Goal: Task Accomplishment & Management: Manage account settings

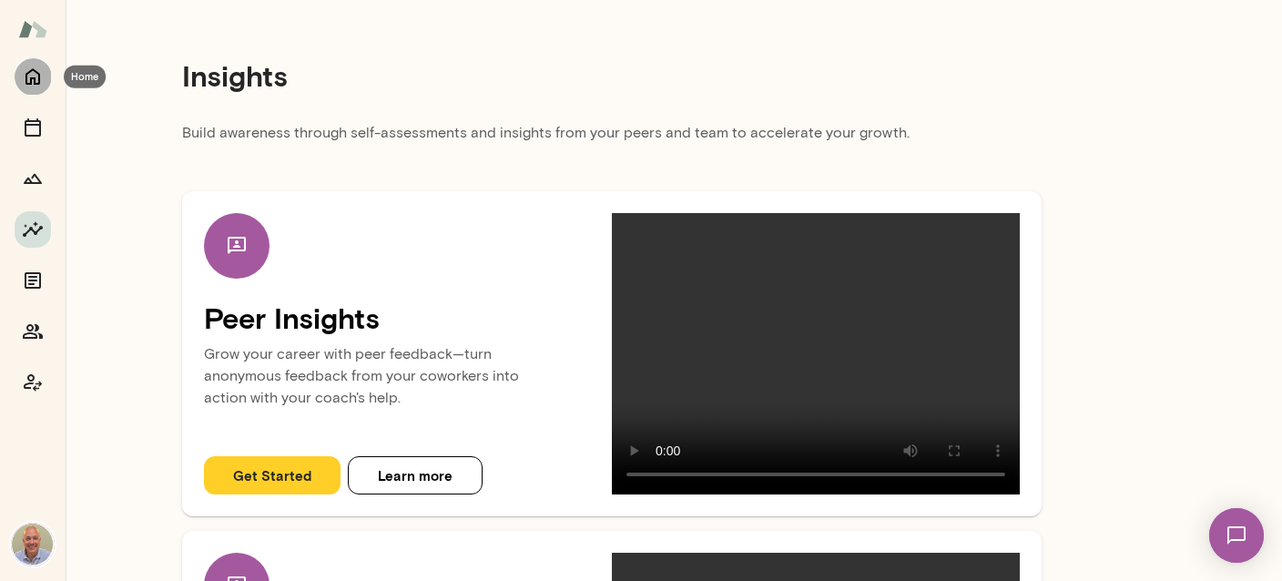
click at [27, 71] on icon "Home" at bounding box center [33, 77] width 22 height 22
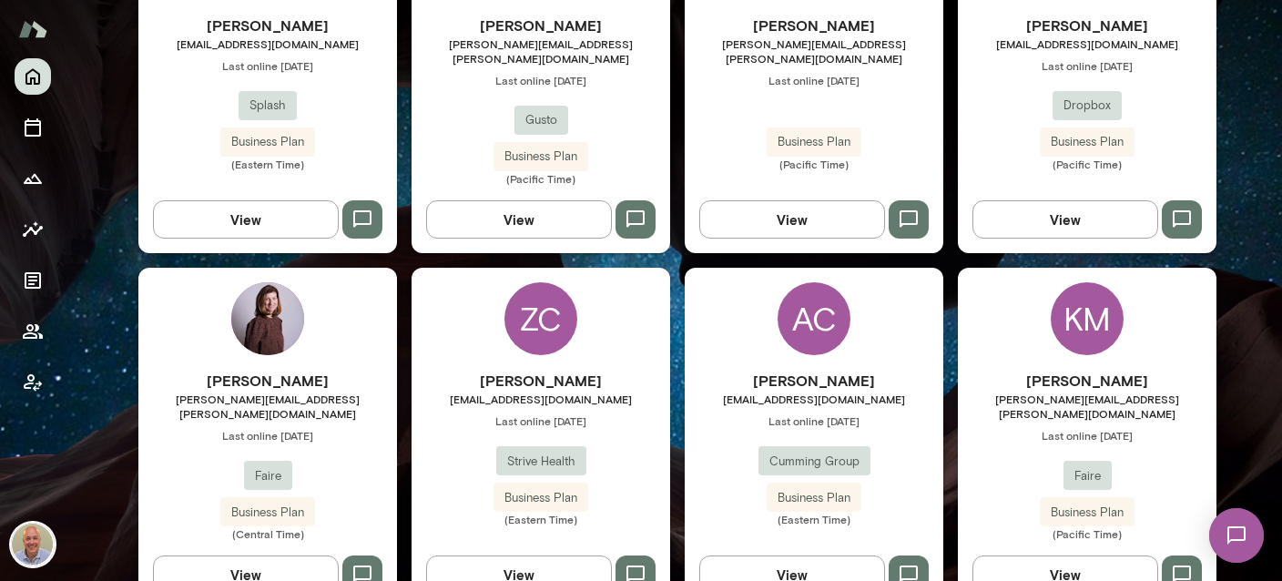
scroll to position [648, 0]
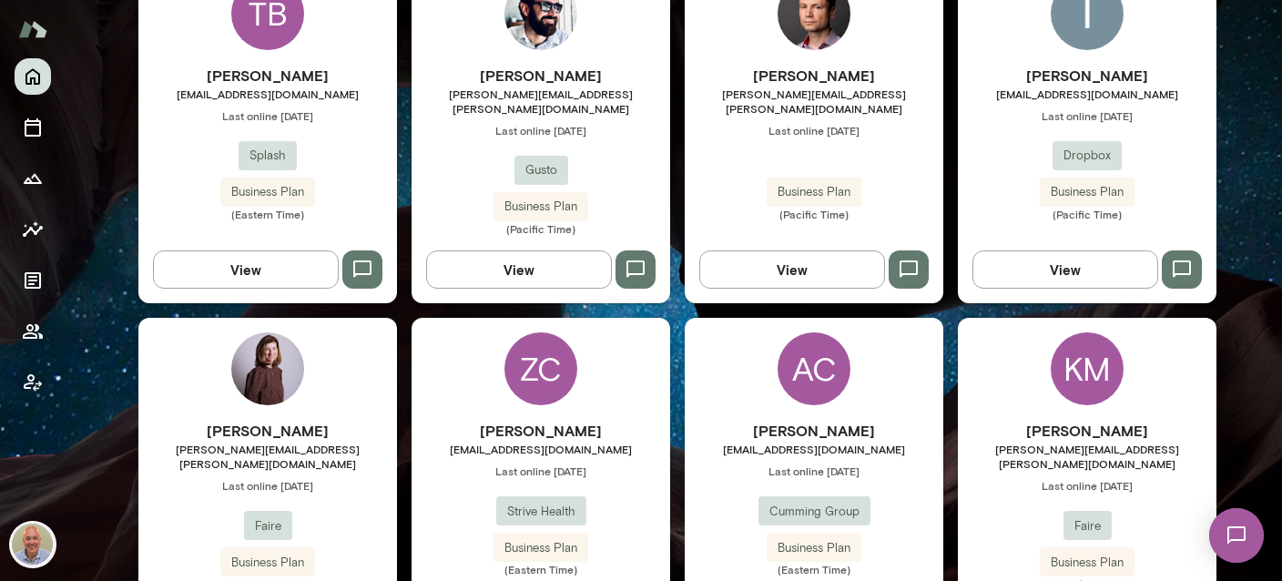
click at [1074, 69] on h6 "[PERSON_NAME]" at bounding box center [1087, 76] width 259 height 22
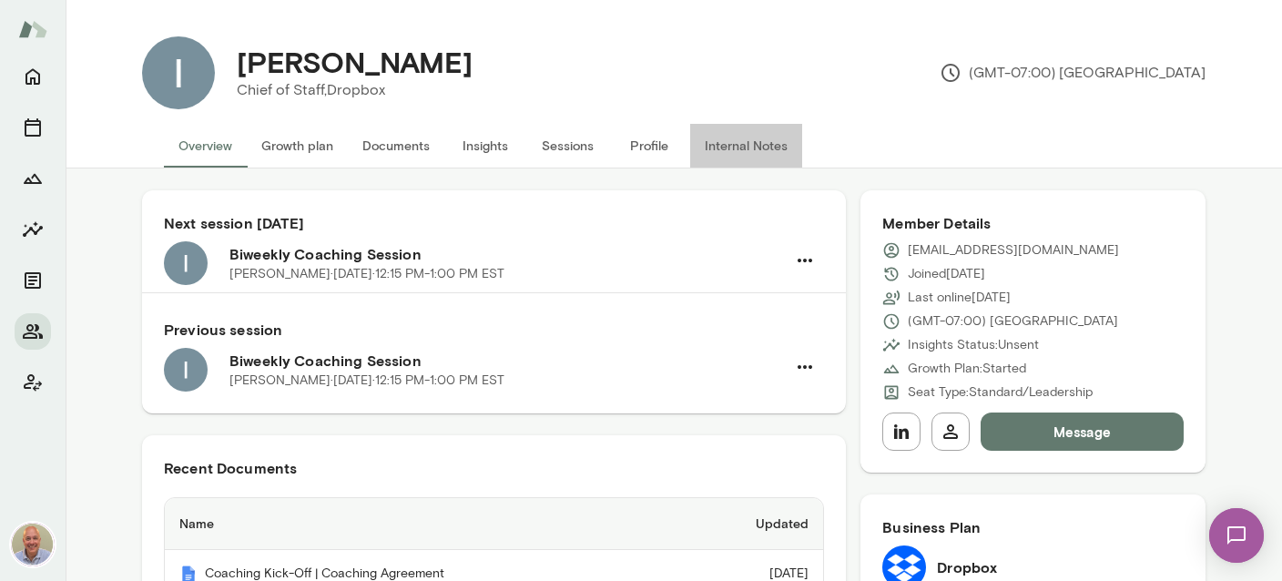
click at [782, 147] on button "Internal Notes" at bounding box center [746, 146] width 112 height 44
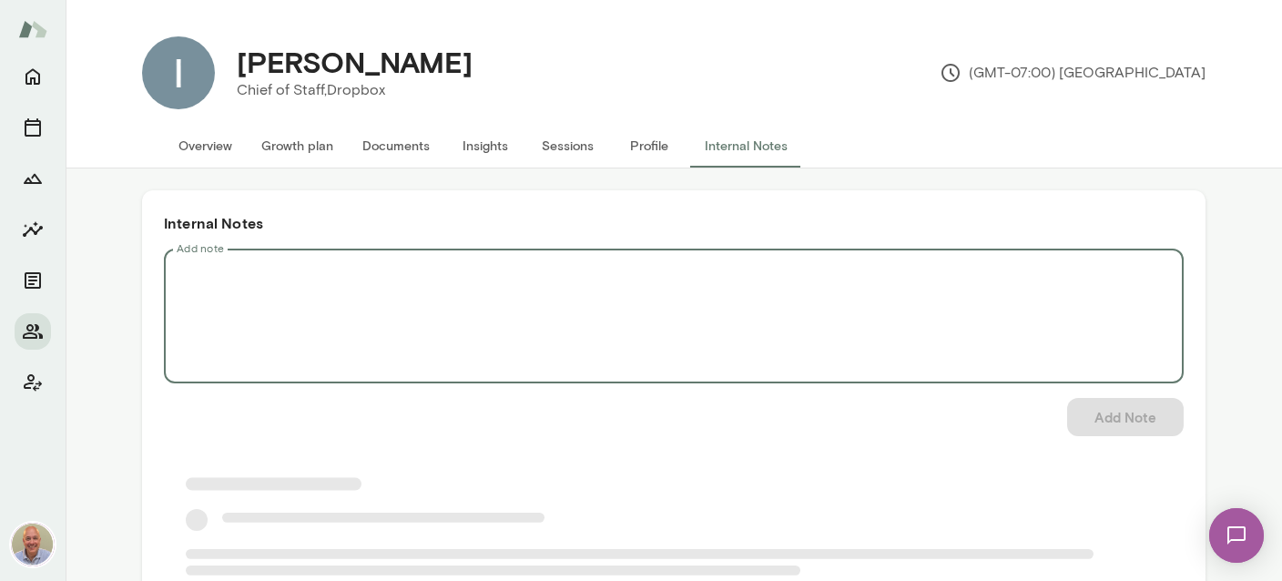
click at [523, 274] on textarea "Add note" at bounding box center [674, 316] width 994 height 105
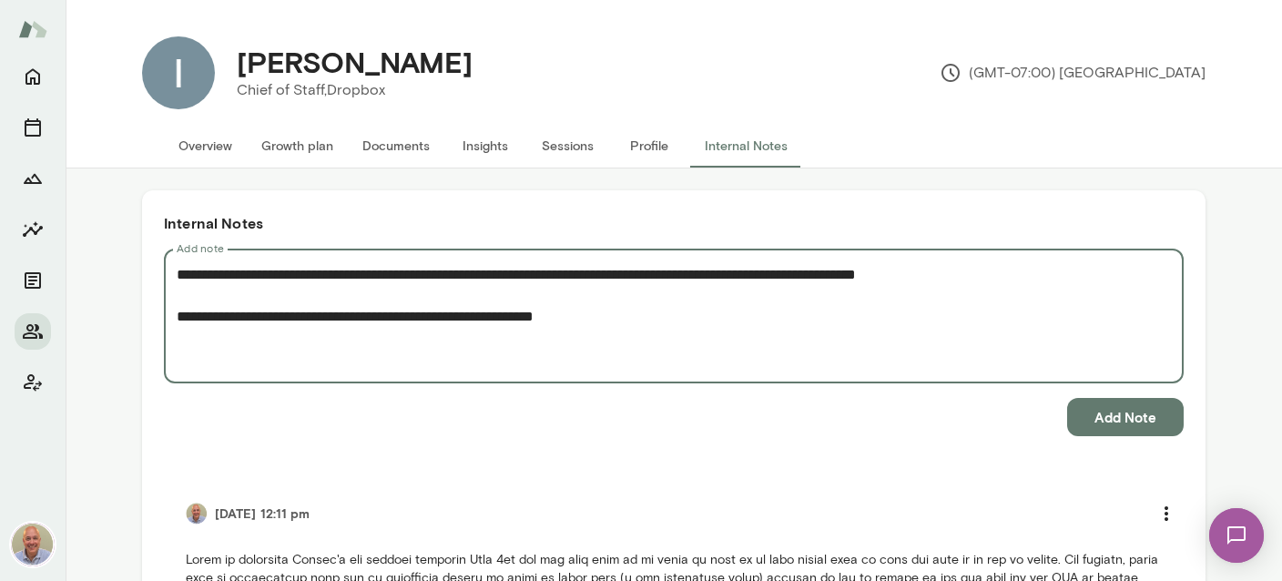
drag, startPoint x: 461, startPoint y: 312, endPoint x: 479, endPoint y: 310, distance: 18.4
click at [479, 310] on textarea "**********" at bounding box center [674, 316] width 994 height 105
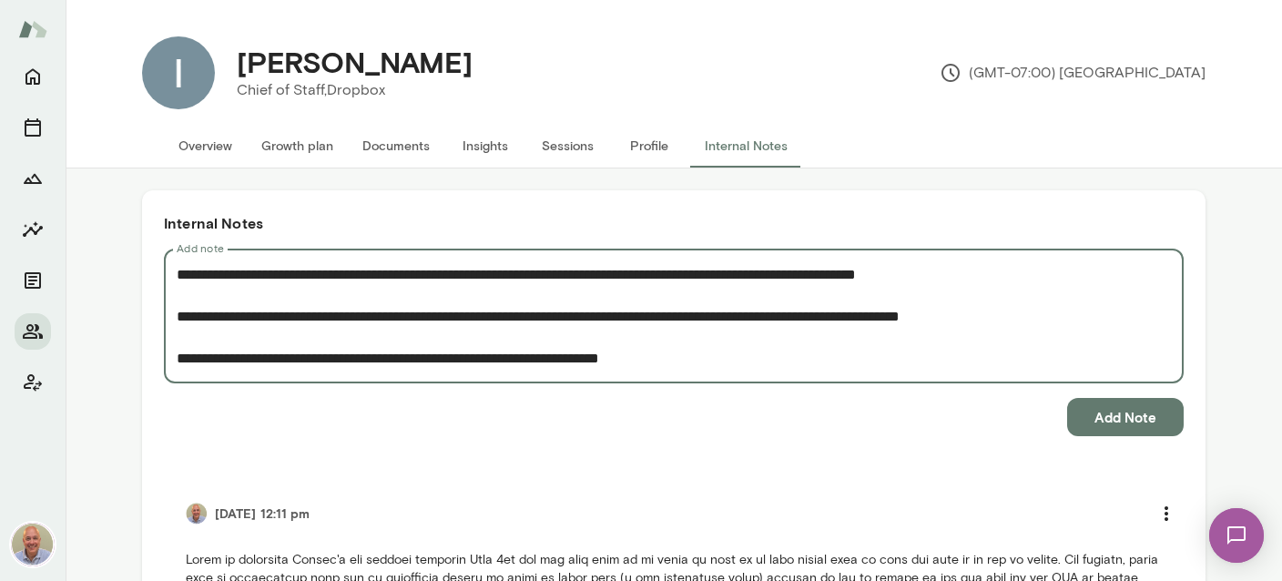
type textarea "**********"
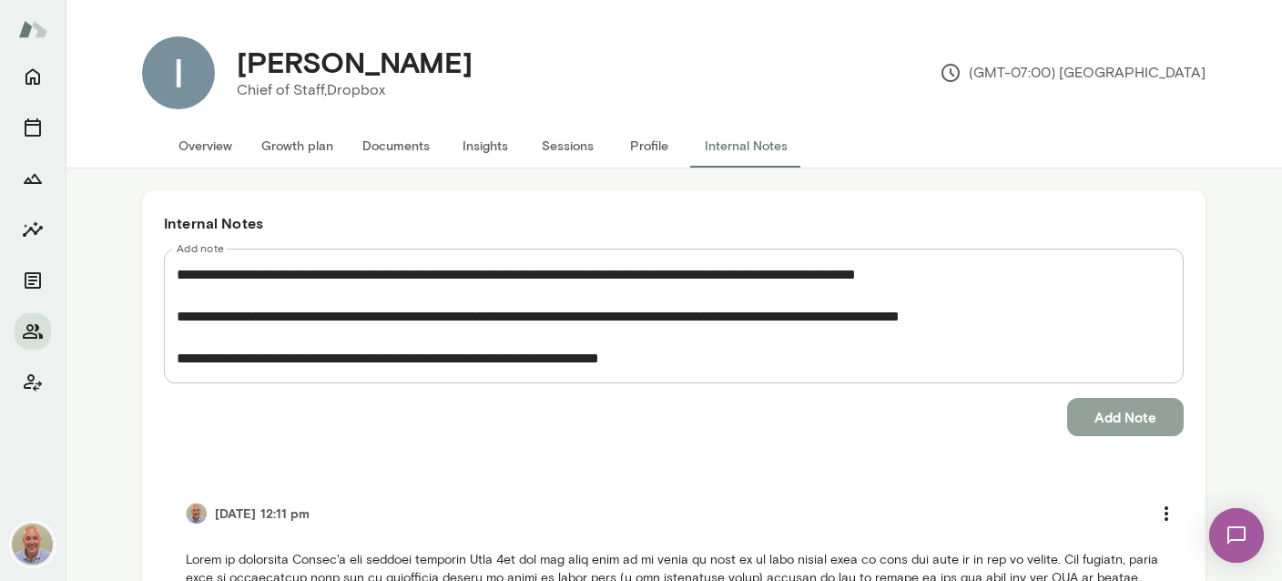
click at [1136, 423] on button "Add Note" at bounding box center [1125, 417] width 117 height 38
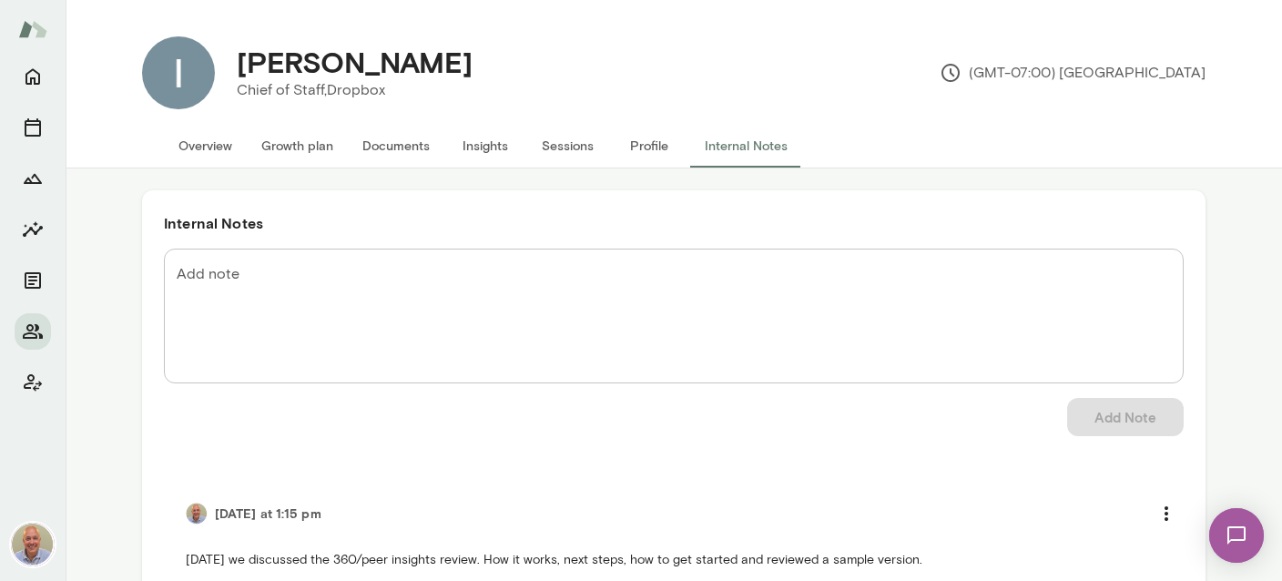
click at [1031, 76] on p "(GMT-07:00) [GEOGRAPHIC_DATA]" at bounding box center [1073, 73] width 266 height 22
click at [485, 148] on button "Insights" at bounding box center [485, 146] width 82 height 44
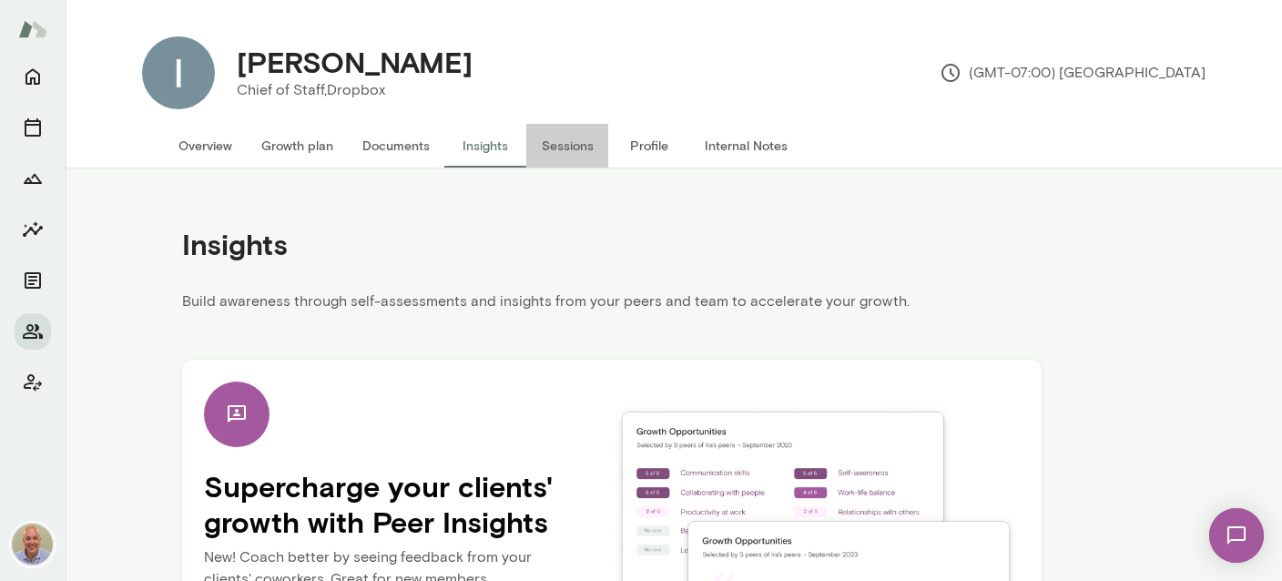
click at [581, 142] on button "Sessions" at bounding box center [567, 146] width 82 height 44
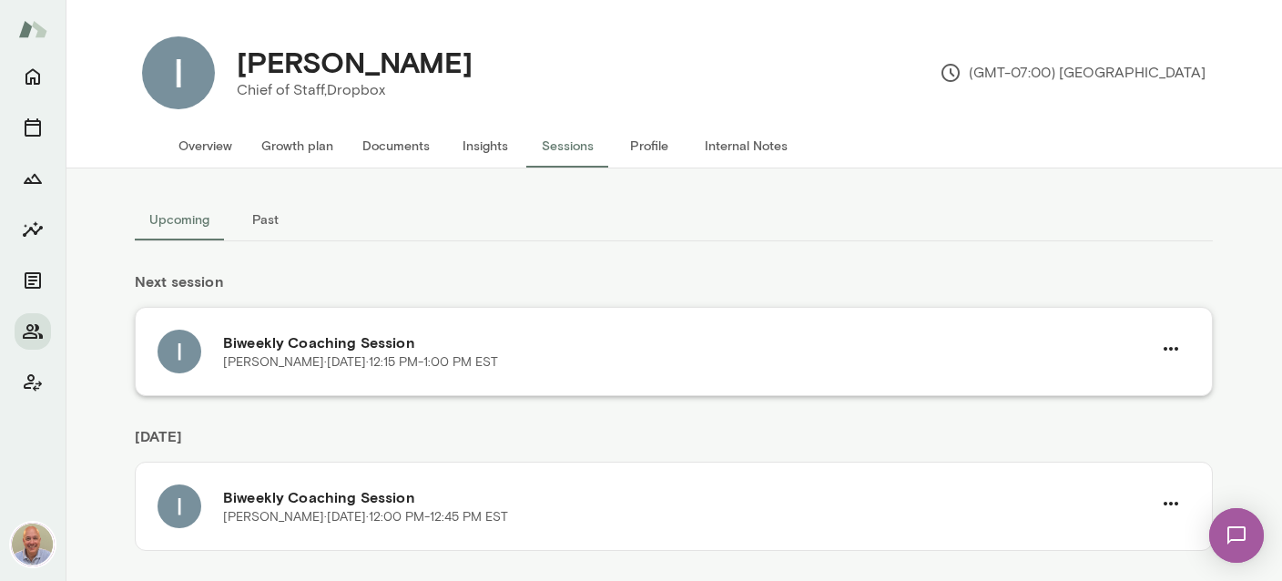
click at [344, 362] on p "[PERSON_NAME] · [DATE] · 12:15 PM-1:00 PM EST" at bounding box center [360, 362] width 275 height 18
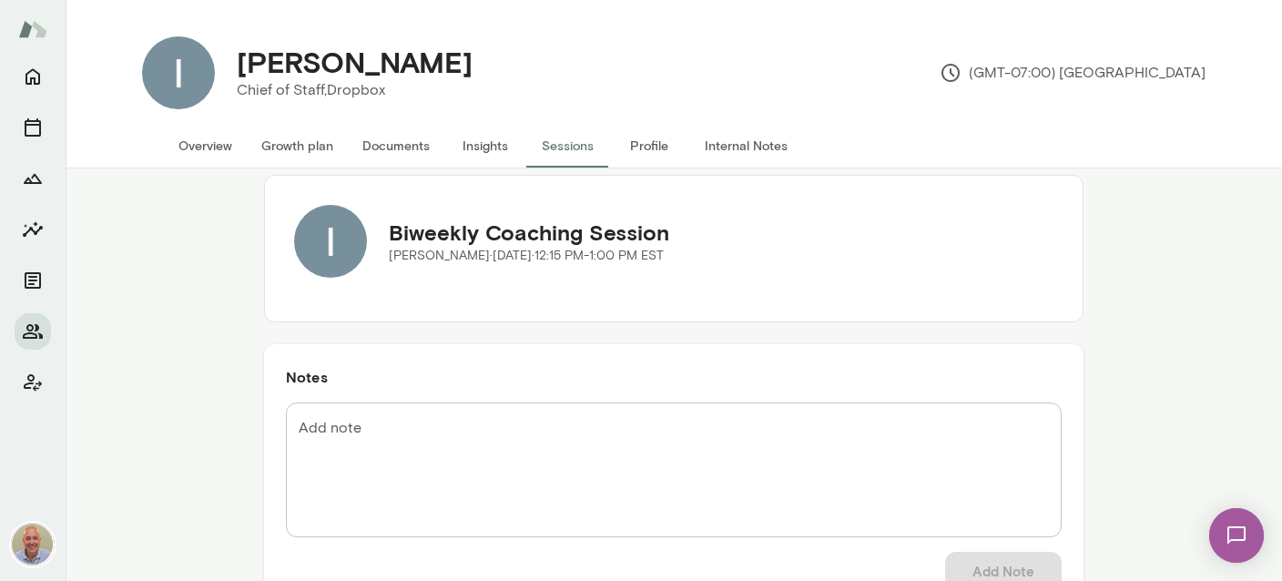
scroll to position [220, 0]
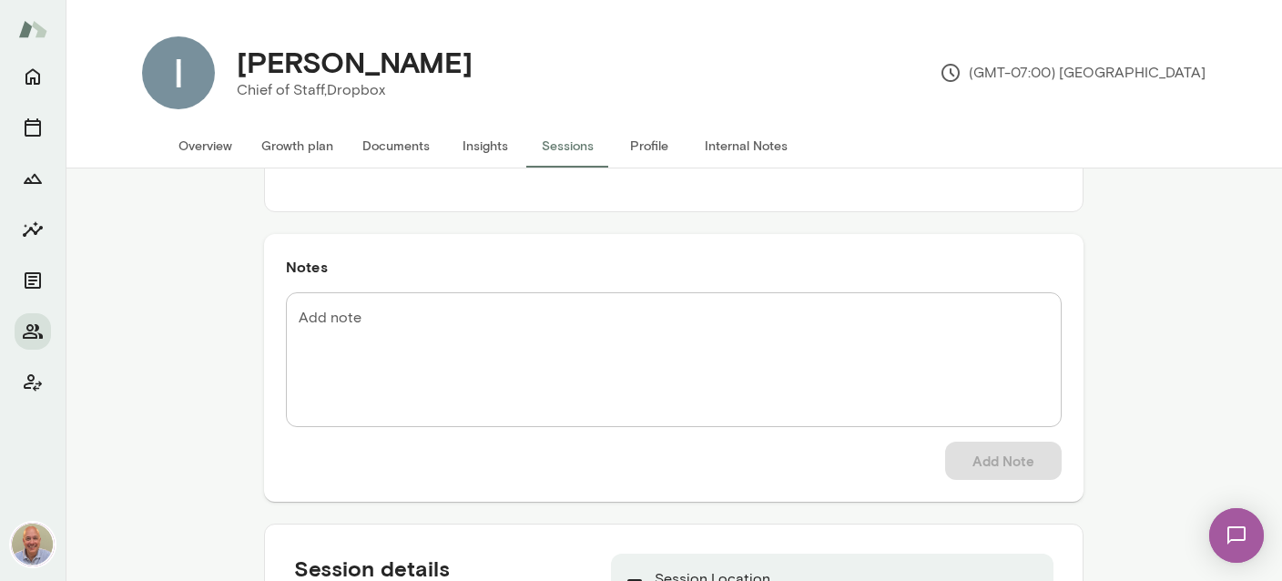
click at [762, 133] on button "Internal Notes" at bounding box center [746, 146] width 112 height 44
